Goal: Information Seeking & Learning: Learn about a topic

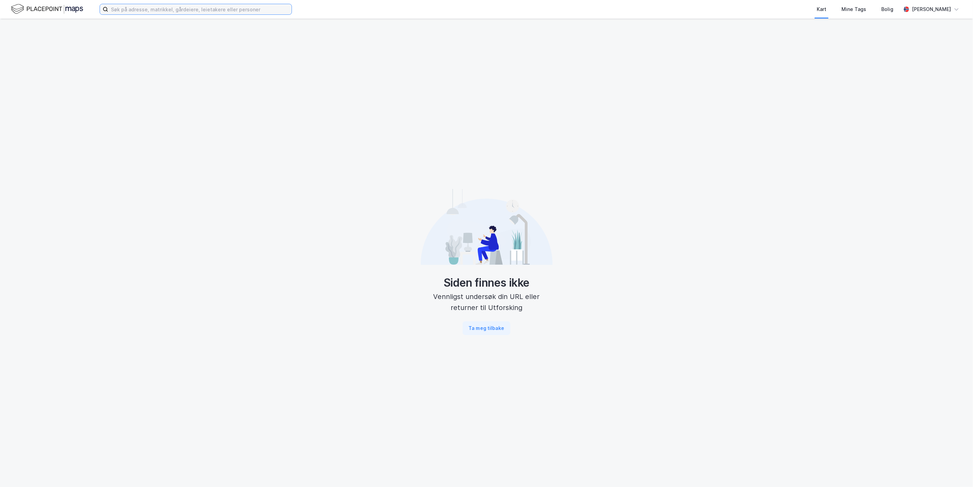
click at [208, 7] on input at bounding box center [199, 9] width 183 height 10
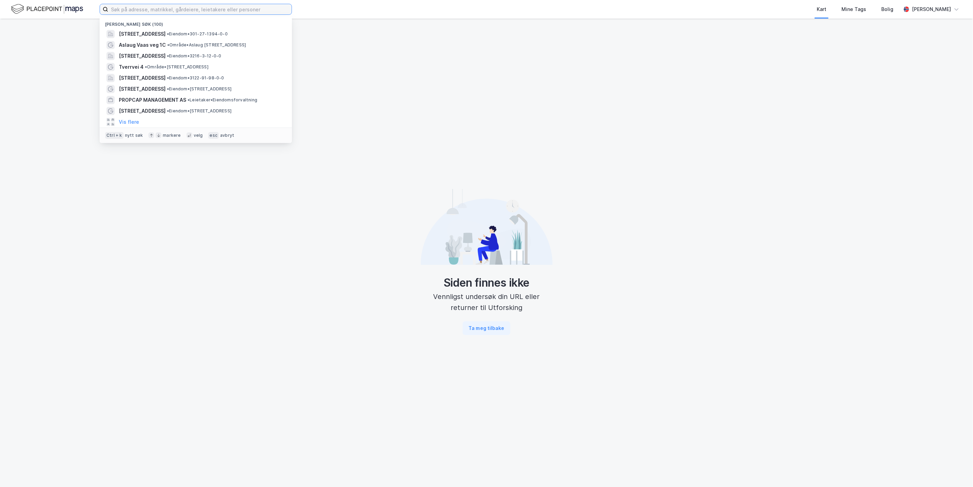
click at [146, 9] on input at bounding box center [199, 9] width 183 height 10
paste input "[STREET_ADDRESS]"
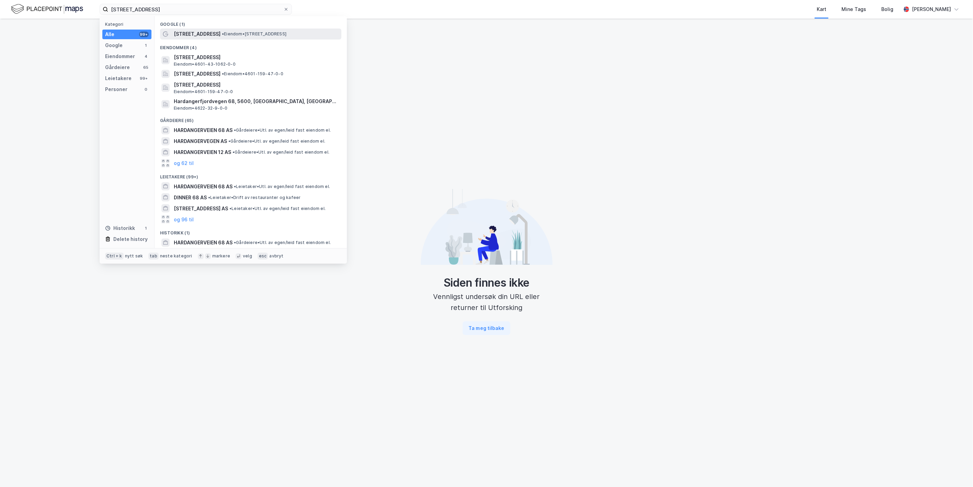
click at [217, 36] on span "[STREET_ADDRESS]" at bounding box center [197, 34] width 47 height 8
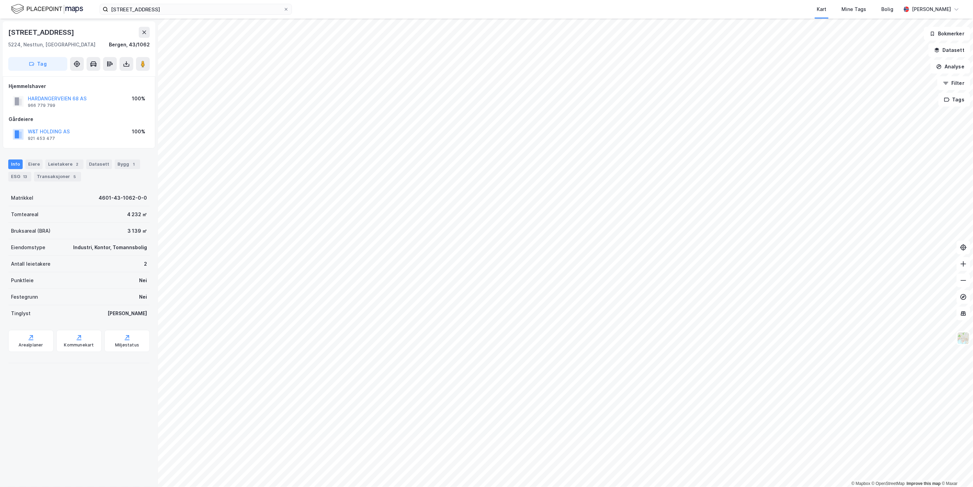
click at [47, 101] on div "HARDANGERVEIEN 68 AS" at bounding box center [57, 98] width 59 height 8
click at [0, 0] on button "HARDANGERVEIEN 68 AS" at bounding box center [0, 0] width 0 height 0
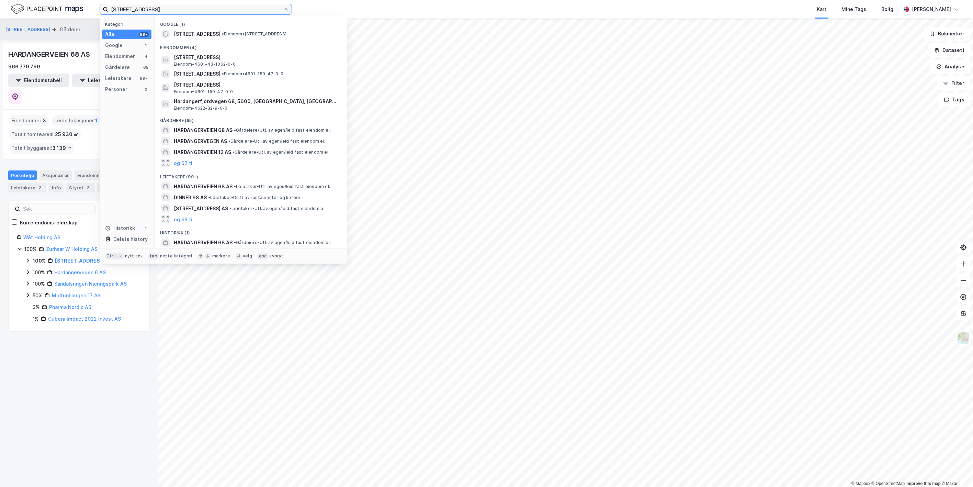
drag, startPoint x: 164, startPoint y: 9, endPoint x: 15, endPoint y: -12, distance: 150.5
click at [15, 0] on html "Hardangerveien 68 Kategori Alle 99+ Google 1 Eiendommer 4 Gårdeiere 65 Leietake…" at bounding box center [486, 243] width 973 height 487
paste input "[GEOGRAPHIC_DATA] 17"
type input "[GEOGRAPHIC_DATA] 17"
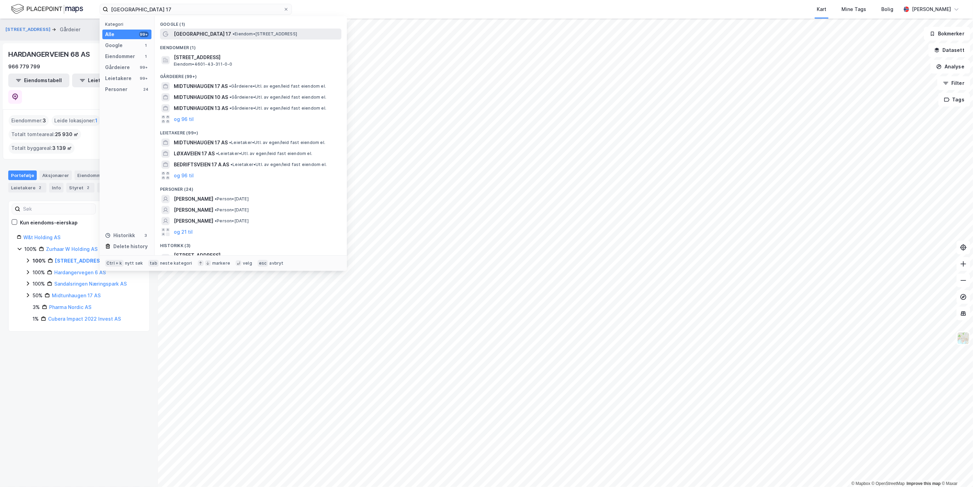
click at [236, 38] on div "[GEOGRAPHIC_DATA] 17 • Eiendom • [STREET_ADDRESS]" at bounding box center [250, 34] width 181 height 11
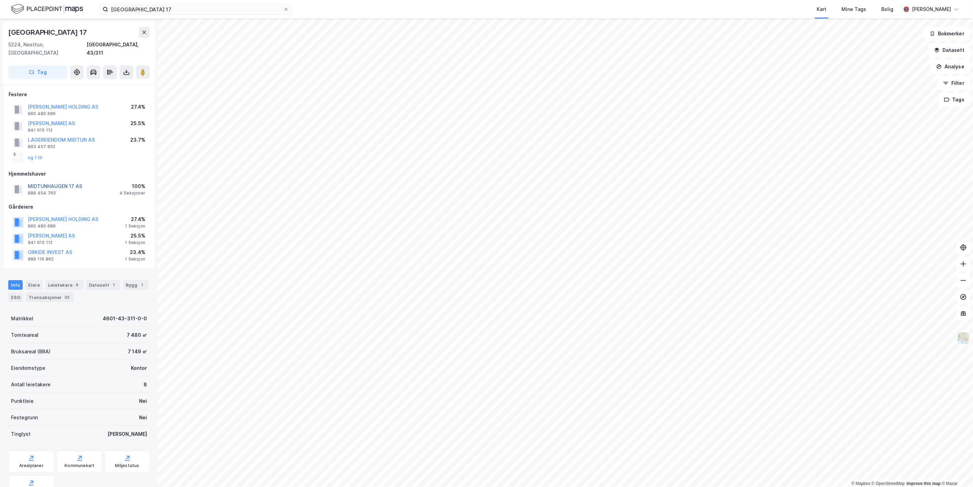
click at [0, 0] on button "MIDTUNHAUGEN 17 AS" at bounding box center [0, 0] width 0 height 0
